Goal: Task Accomplishment & Management: Use online tool/utility

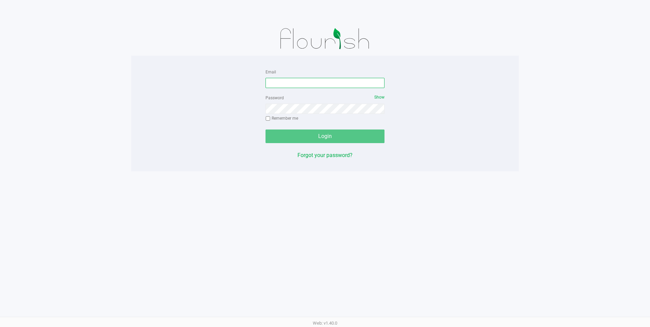
type input "[EMAIL_ADDRESS][DOMAIN_NAME]"
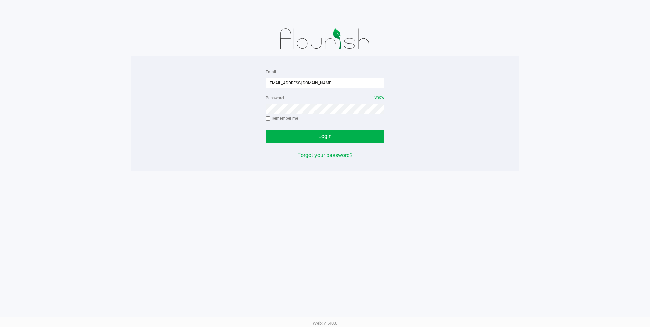
click at [326, 138] on div "Login" at bounding box center [325, 137] width 119 height 14
click at [314, 190] on div "Email [EMAIL_ADDRESS][DOMAIN_NAME] Password Show Remember me Login Forgot your …" at bounding box center [325, 163] width 650 height 327
click at [326, 139] on span "Login" at bounding box center [325, 136] width 14 height 6
